Goal: Check status: Check status

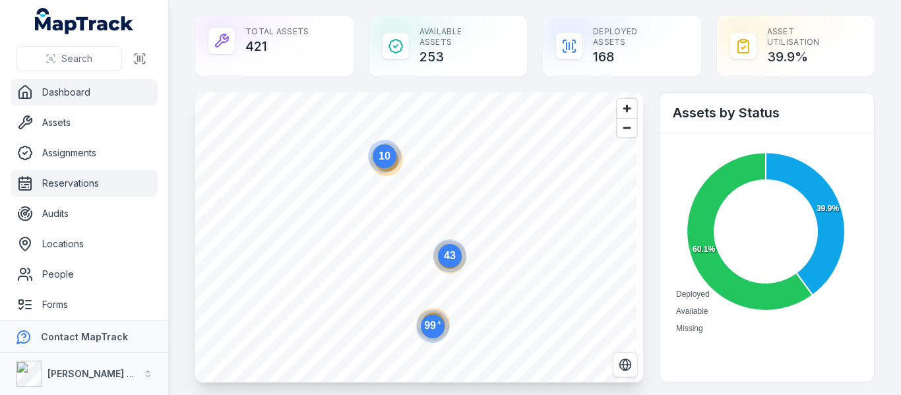
click at [63, 186] on link "Reservations" at bounding box center [84, 183] width 147 height 26
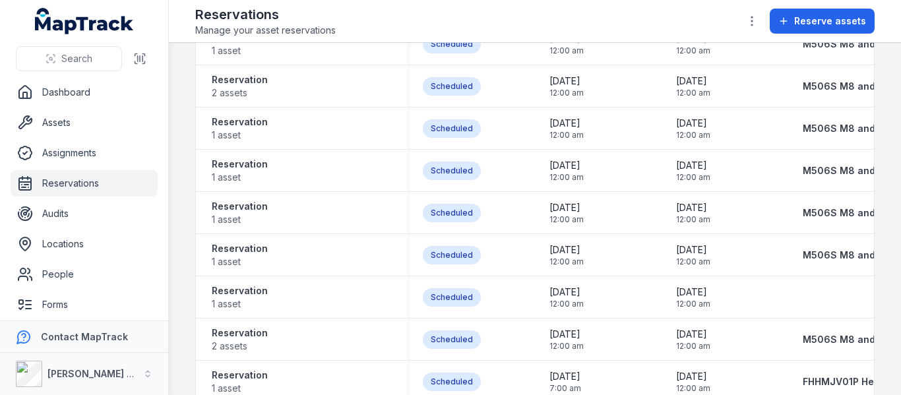
scroll to position [434, 0]
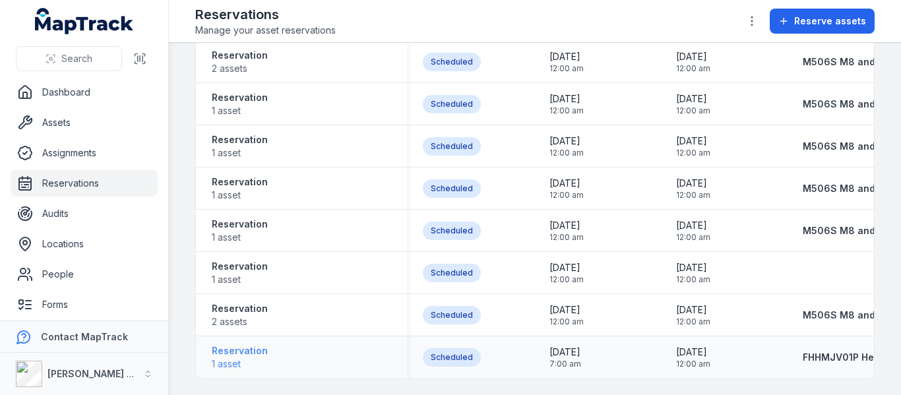
click at [236, 348] on strong "Reservation" at bounding box center [240, 350] width 56 height 13
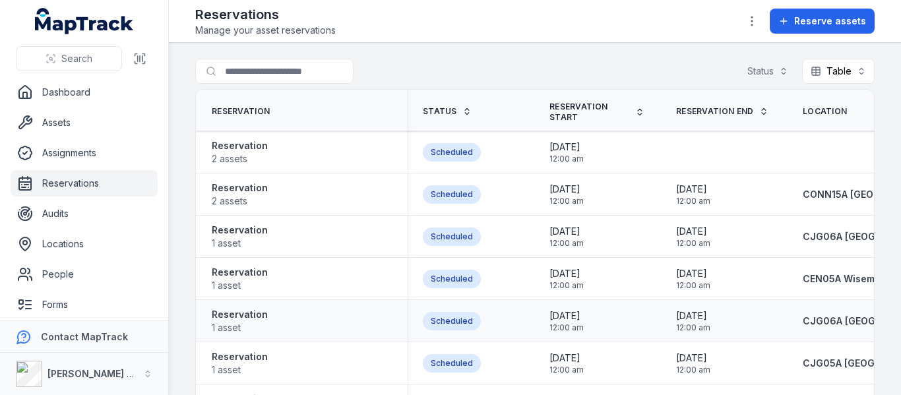
scroll to position [434, 0]
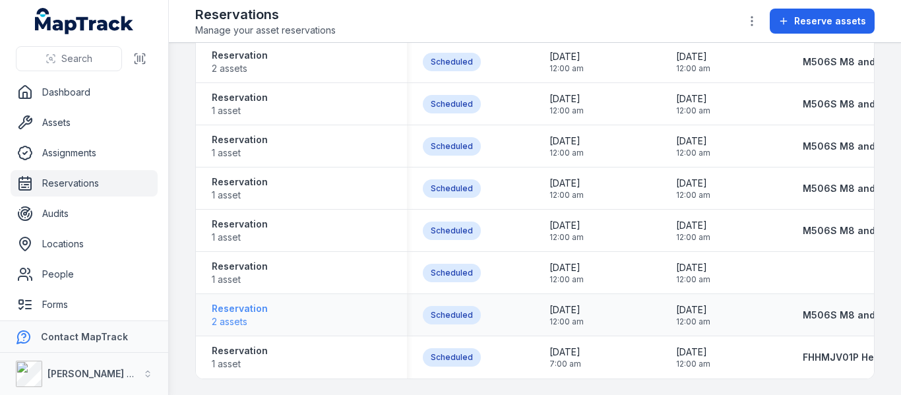
click at [245, 304] on strong "Reservation" at bounding box center [240, 308] width 56 height 13
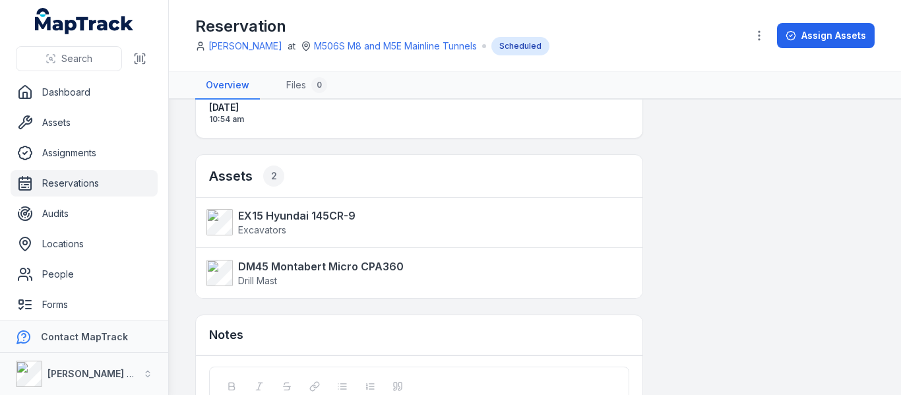
scroll to position [190, 0]
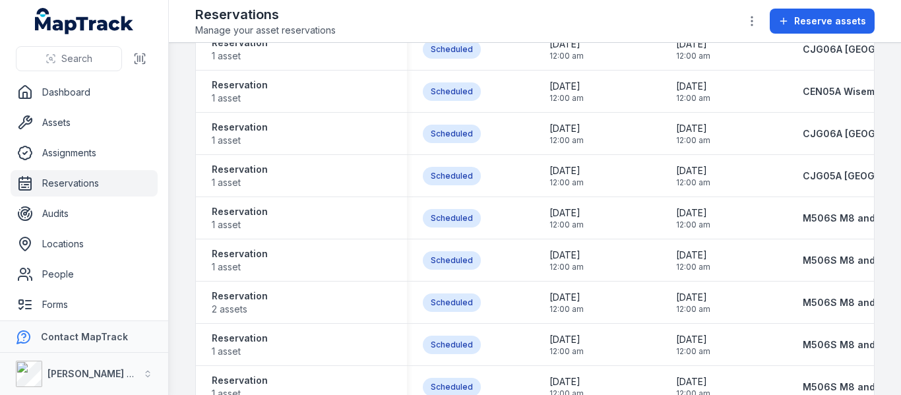
scroll to position [434, 0]
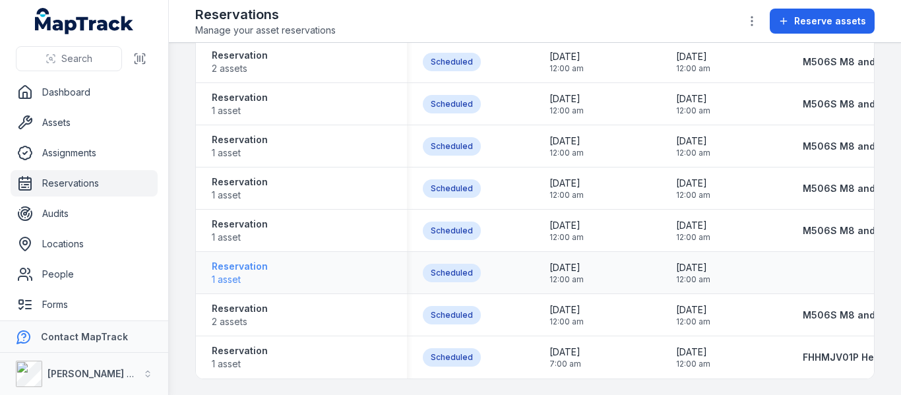
click at [252, 260] on strong "Reservation" at bounding box center [240, 266] width 56 height 13
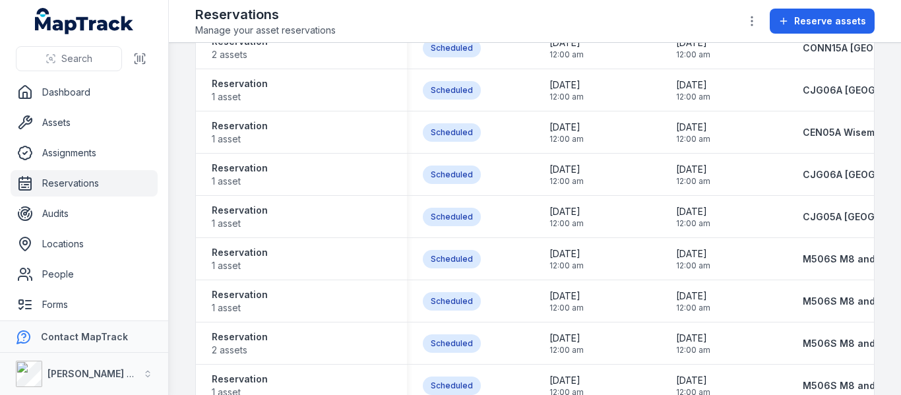
scroll to position [434, 0]
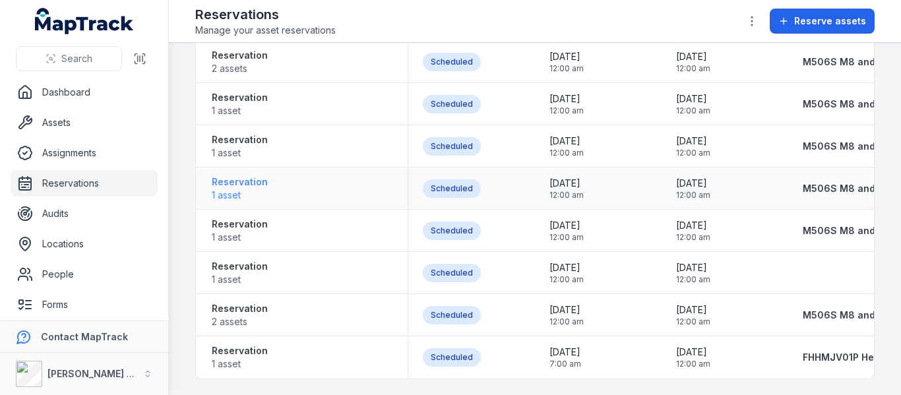
click at [242, 181] on strong "Reservation" at bounding box center [240, 182] width 56 height 13
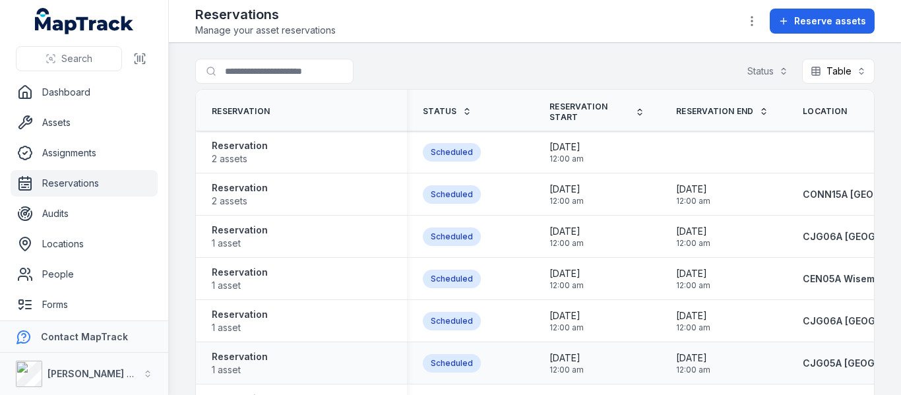
scroll to position [434, 0]
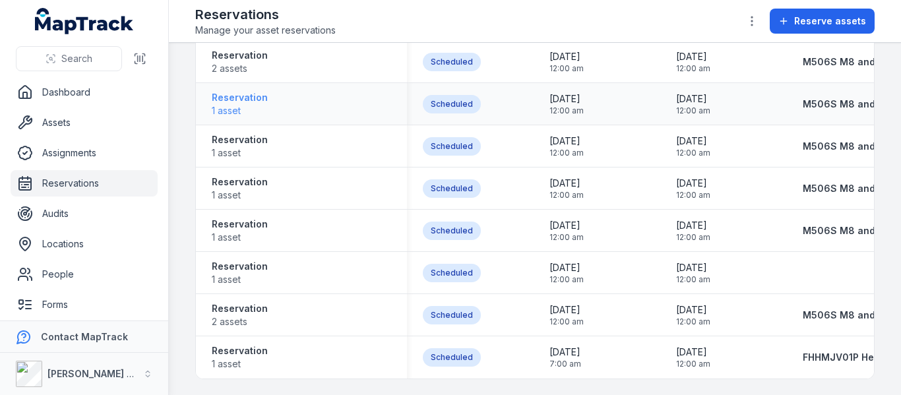
click at [247, 98] on strong "Reservation" at bounding box center [240, 97] width 56 height 13
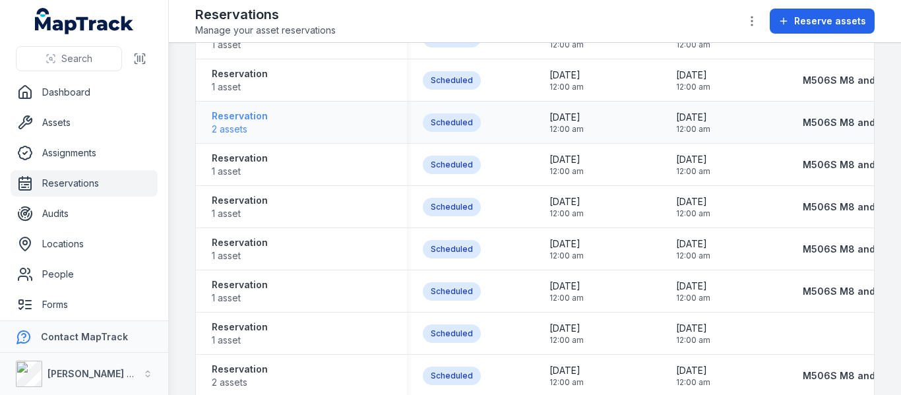
click at [238, 131] on span "2 assets" at bounding box center [240, 129] width 56 height 13
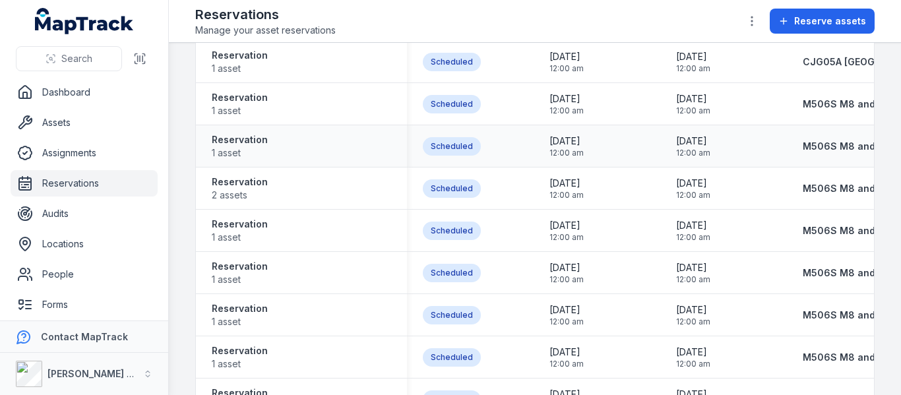
click at [244, 126] on td "Reservation 1 asset" at bounding box center [301, 146] width 211 height 42
click at [241, 141] on strong "Reservation" at bounding box center [240, 139] width 56 height 13
